Goal: Task Accomplishment & Management: Complete application form

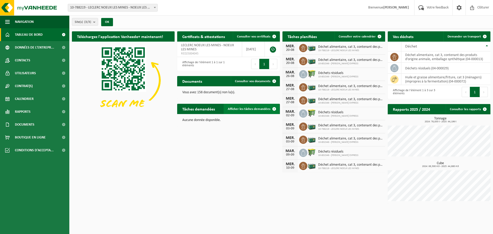
click at [264, 107] on span "Afficher les tâches demandées" at bounding box center [249, 108] width 43 height 3
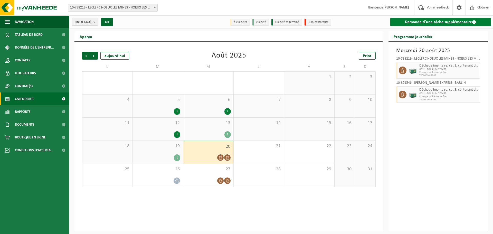
click at [456, 21] on link "Demande d'une tâche supplémentaire" at bounding box center [440, 22] width 101 height 8
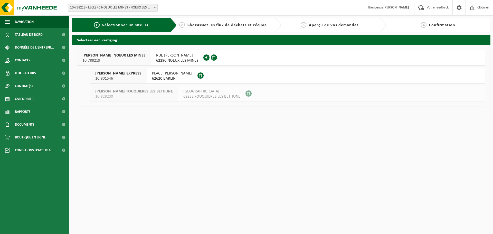
click at [113, 60] on span "10-788219" at bounding box center [113, 60] width 63 height 5
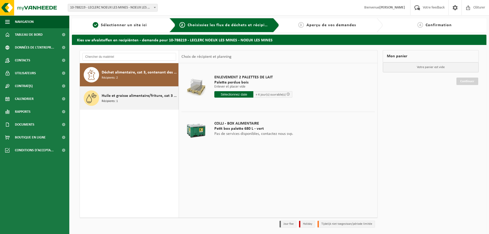
click at [130, 101] on div "Huile et graisse alimentaire/friture, cat 3 (ménagers)(impropres à la fermentat…" at bounding box center [139, 97] width 75 height 15
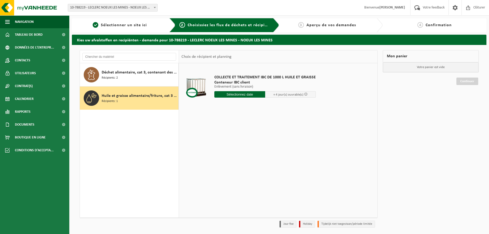
click at [240, 94] on input "text" at bounding box center [239, 94] width 51 height 6
click at [246, 148] on div "21" at bounding box center [246, 148] width 9 height 8
type input "à partir de 2025-08-21"
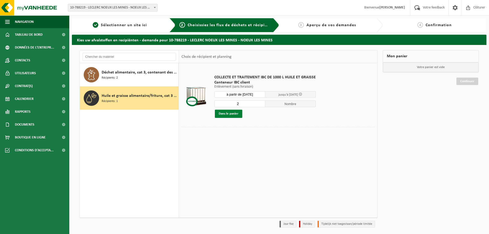
click at [234, 116] on button "Dans le panier" at bounding box center [228, 114] width 27 height 8
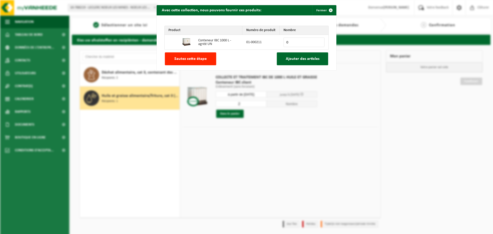
click at [299, 44] on input "0" at bounding box center [303, 42] width 41 height 10
type input "1"
click at [319, 40] on input "1" at bounding box center [303, 42] width 41 height 10
click at [301, 58] on span "Ajouter des articles" at bounding box center [303, 59] width 34 height 4
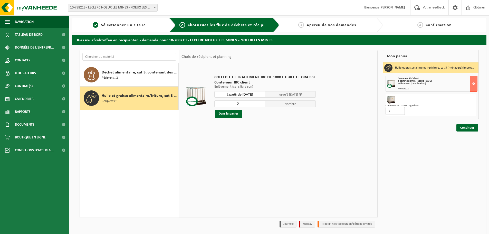
click at [398, 108] on input "1" at bounding box center [395, 111] width 19 height 8
click at [400, 112] on input "0" at bounding box center [395, 111] width 19 height 8
click at [319, 112] on td "COLLECTE ET TRAITEMENT IBC DE 1000 L HUILE ET GRAISSE Conteneur IBC client Enlè…" at bounding box center [293, 96] width 164 height 61
click at [399, 114] on input "0" at bounding box center [395, 111] width 19 height 8
type input "1"
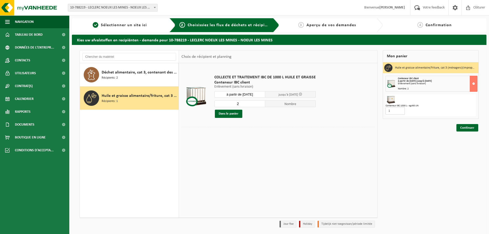
click at [400, 110] on input "1" at bounding box center [395, 111] width 19 height 8
click at [469, 126] on link "Continuer" at bounding box center [468, 127] width 22 height 7
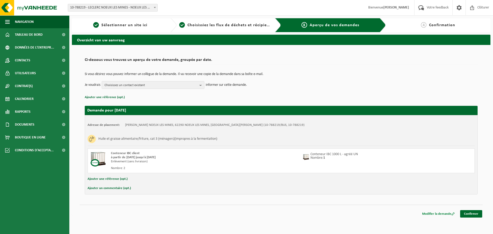
click at [436, 215] on link "Modifier la demande" at bounding box center [438, 213] width 40 height 7
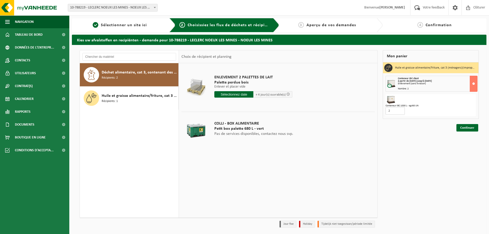
type input "2"
click at [400, 109] on input "2" at bounding box center [395, 111] width 19 height 8
click at [473, 128] on link "Continuer" at bounding box center [468, 127] width 22 height 7
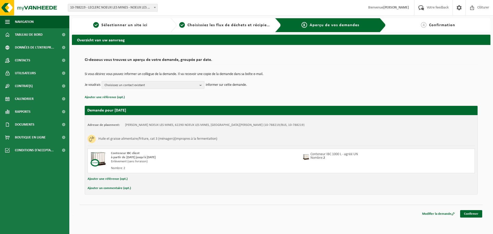
click at [199, 84] on button "Choisissez un contact existant" at bounding box center [153, 85] width 103 height 8
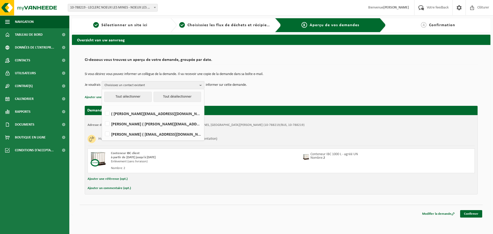
click at [313, 90] on div "Si vous désirez vous pouvez informer un collègue de la demande. Il va recevoir …" at bounding box center [281, 80] width 393 height 27
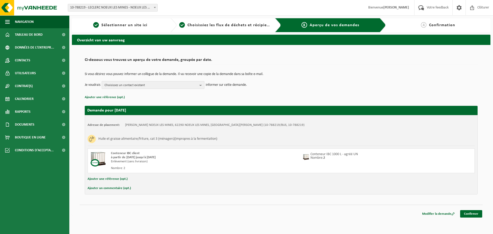
click at [197, 88] on span "Choisissez un contact existant" at bounding box center [151, 85] width 93 height 8
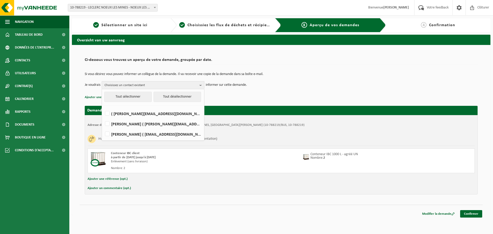
click at [200, 87] on b "button" at bounding box center [202, 84] width 5 height 7
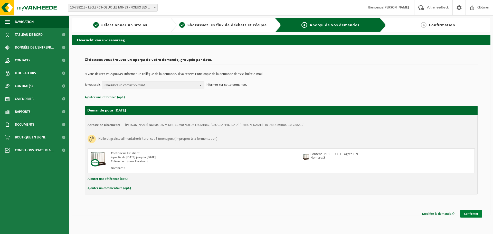
click at [473, 214] on link "Confirmer" at bounding box center [471, 213] width 22 height 7
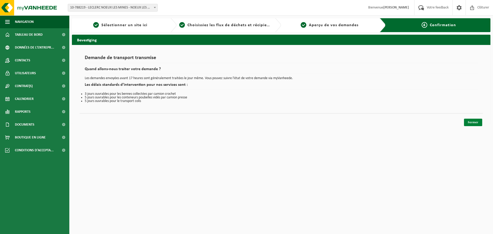
click at [468, 123] on link "Fermer" at bounding box center [473, 122] width 18 height 7
